Goal: Task Accomplishment & Management: Complete application form

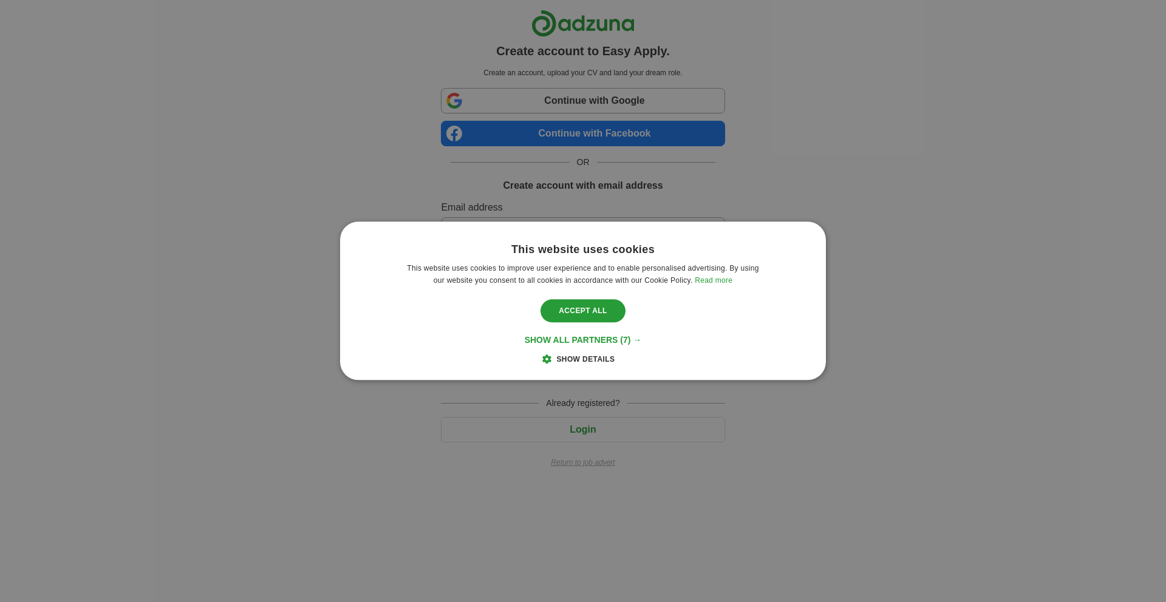
click at [572, 361] on span "Show details" at bounding box center [585, 360] width 58 height 9
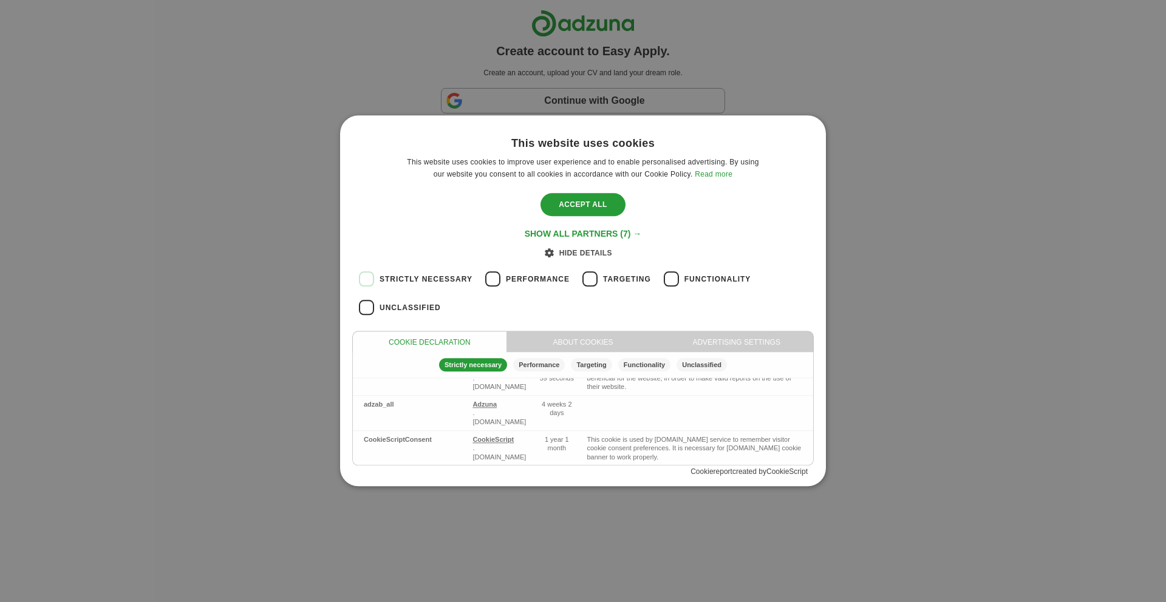
scroll to position [573, 0]
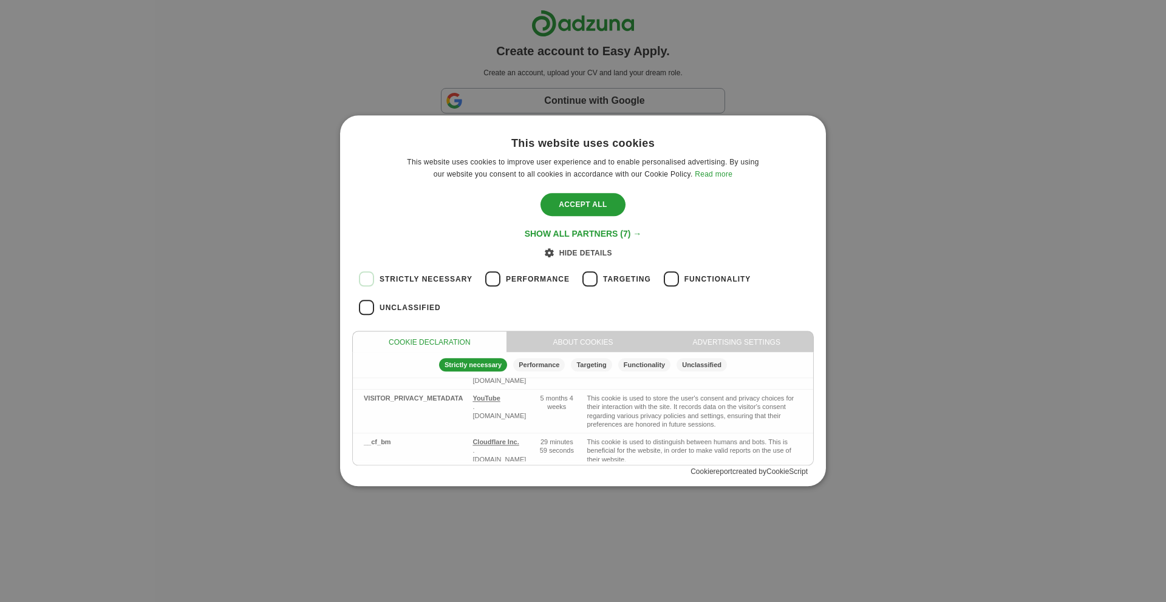
click at [950, 337] on div "This website uses cookies This website uses cookies to improve user experience …" at bounding box center [583, 301] width 1166 height 602
click at [579, 208] on div "Accept all" at bounding box center [582, 204] width 85 height 23
